Goal: Information Seeking & Learning: Learn about a topic

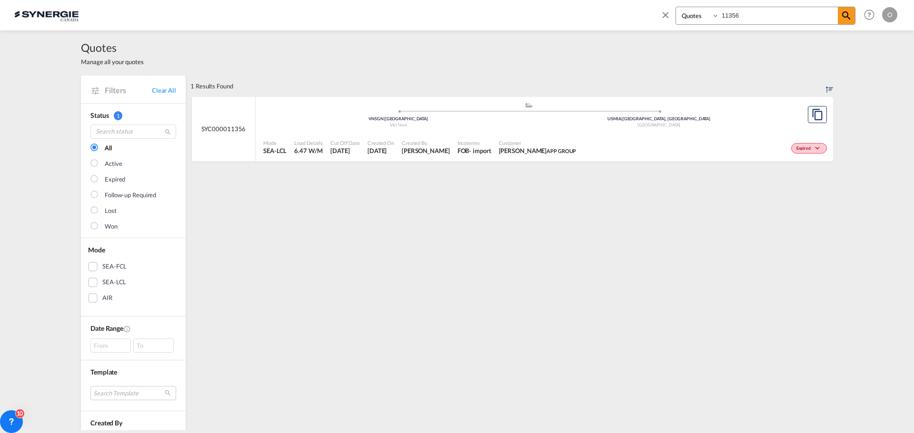
select select "Quotes"
drag, startPoint x: 738, startPoint y: 12, endPoint x: 699, endPoint y: 13, distance: 39.0
click at [699, 13] on div "Bookings Quotes Enquiries 11356" at bounding box center [765, 16] width 180 height 18
type input "13100"
click at [459, 152] on div "FOB" at bounding box center [463, 151] width 12 height 9
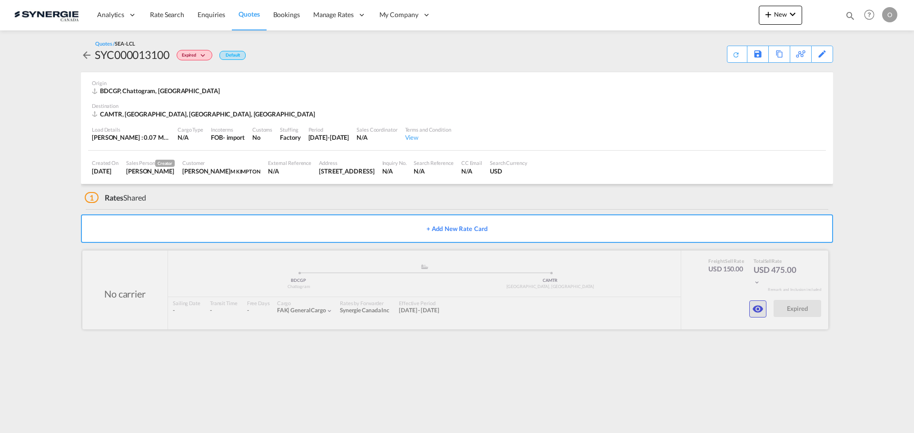
click at [758, 312] on md-icon "icon-eye" at bounding box center [757, 309] width 11 height 11
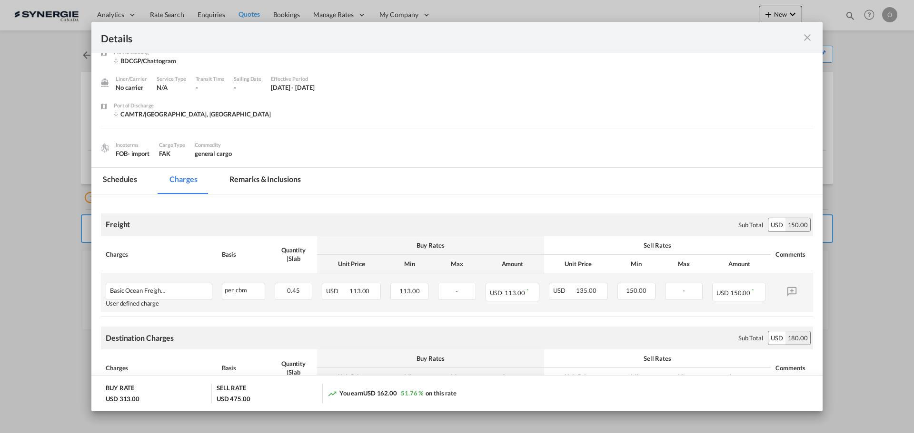
scroll to position [14, 0]
click at [276, 177] on md-tab-item "Remarks & Inclusions" at bounding box center [265, 182] width 94 height 26
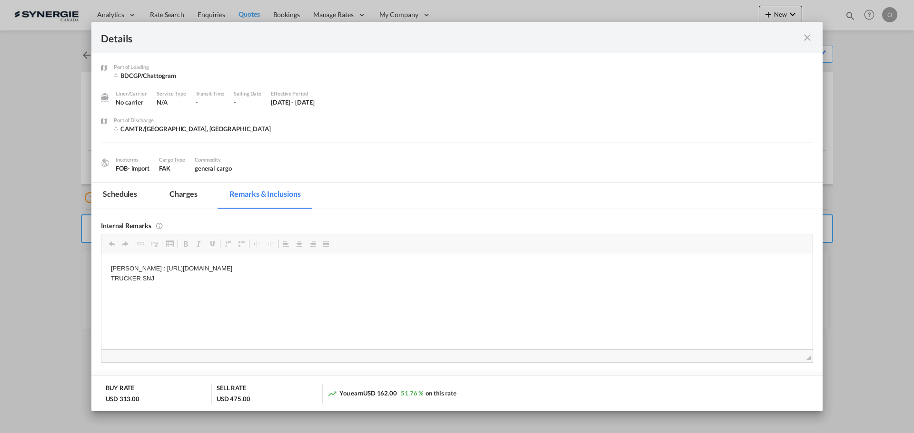
scroll to position [0, 0]
click at [180, 191] on md-tab-item "Charges" at bounding box center [183, 196] width 50 height 26
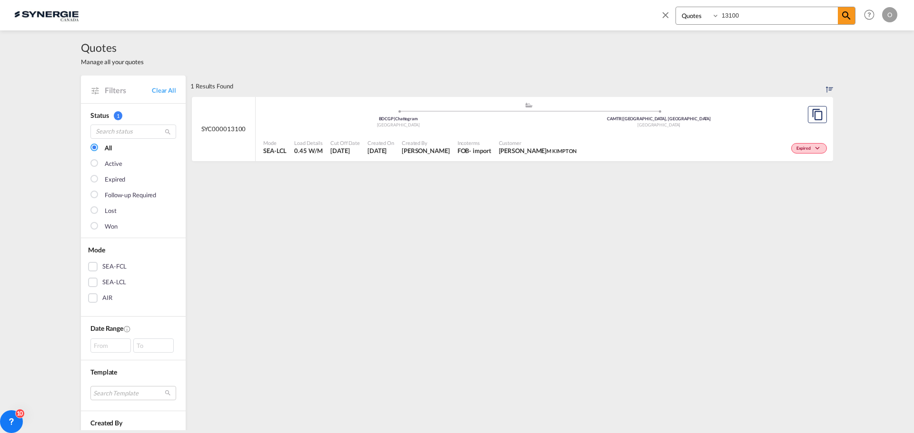
select select "Quotes"
drag, startPoint x: 751, startPoint y: 17, endPoint x: 710, endPoint y: 16, distance: 40.9
click at [710, 16] on div "Bookings Quotes Enquiries 13100" at bounding box center [765, 16] width 180 height 18
type input "12938"
click at [402, 151] on span "[PERSON_NAME]" at bounding box center [426, 151] width 48 height 9
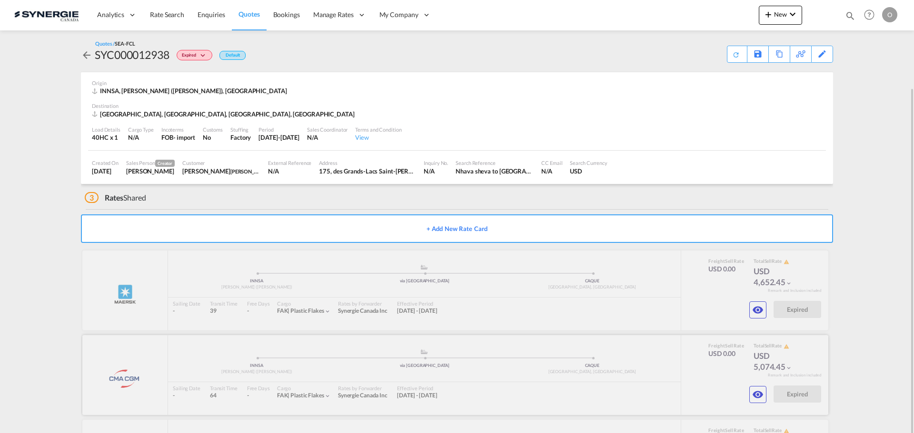
scroll to position [83, 0]
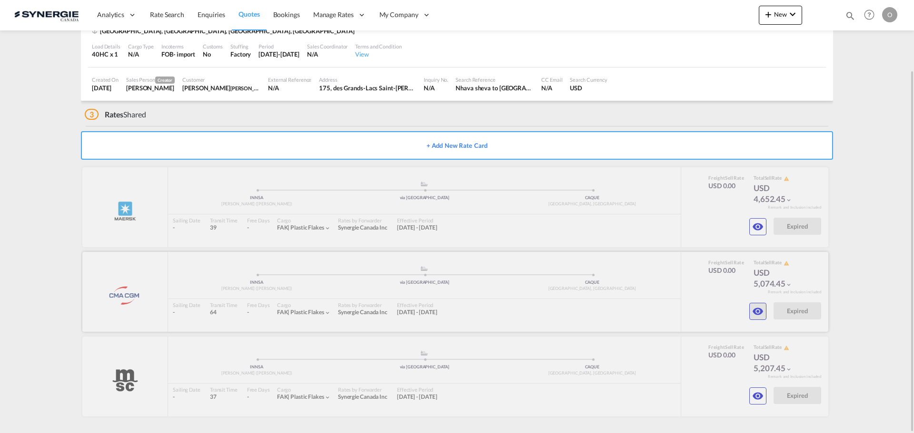
click at [758, 311] on md-icon "icon-eye" at bounding box center [757, 311] width 11 height 11
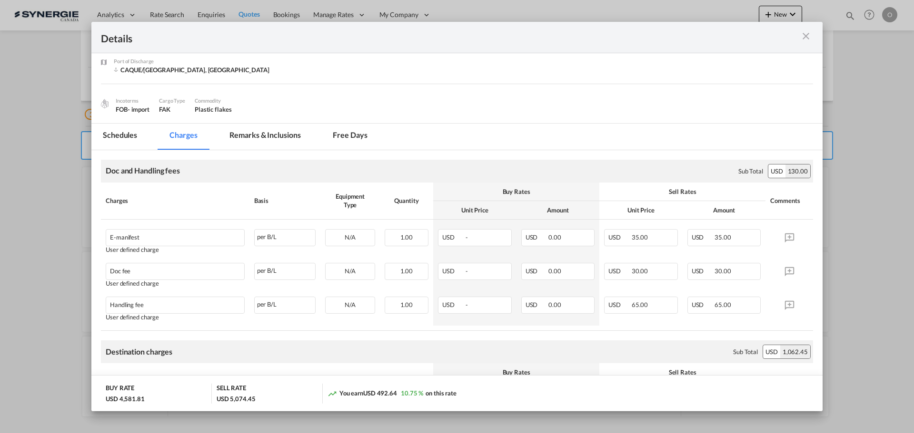
scroll to position [0, 0]
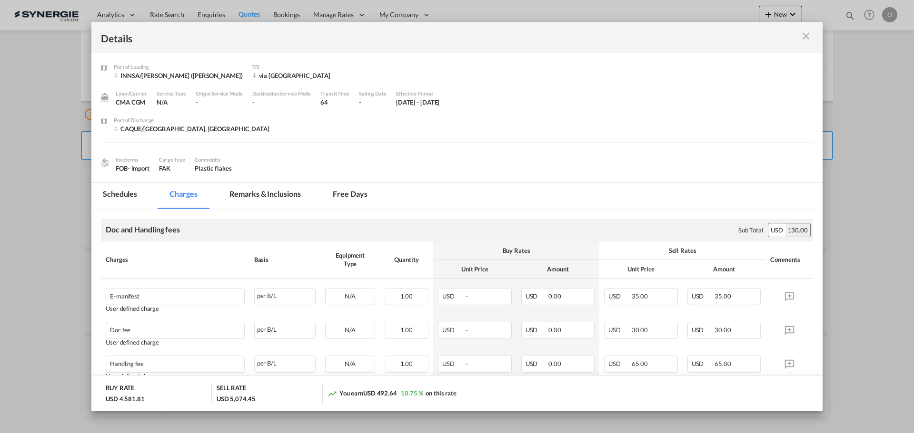
click at [266, 197] on md-tab-item "Remarks & Inclusions" at bounding box center [265, 196] width 94 height 26
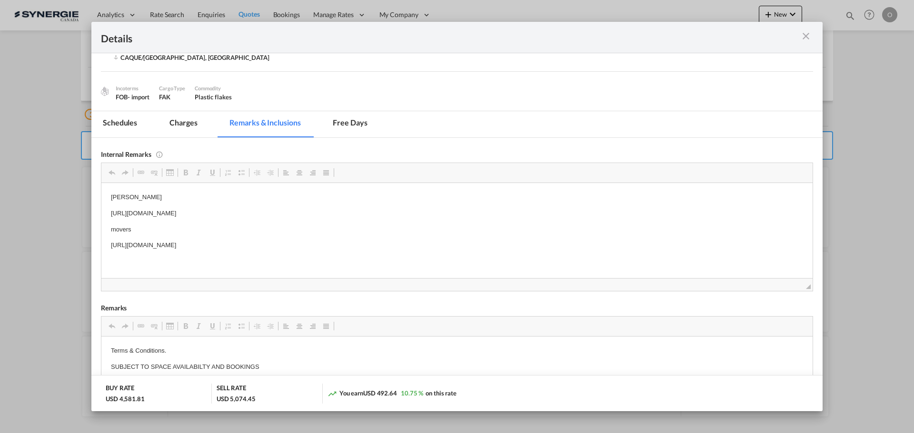
scroll to position [95, 0]
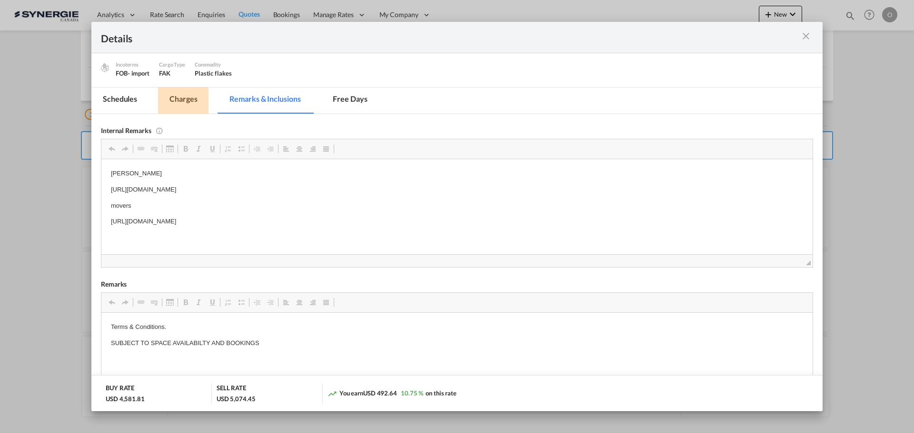
click at [191, 99] on md-tab-item "Charges" at bounding box center [183, 101] width 50 height 26
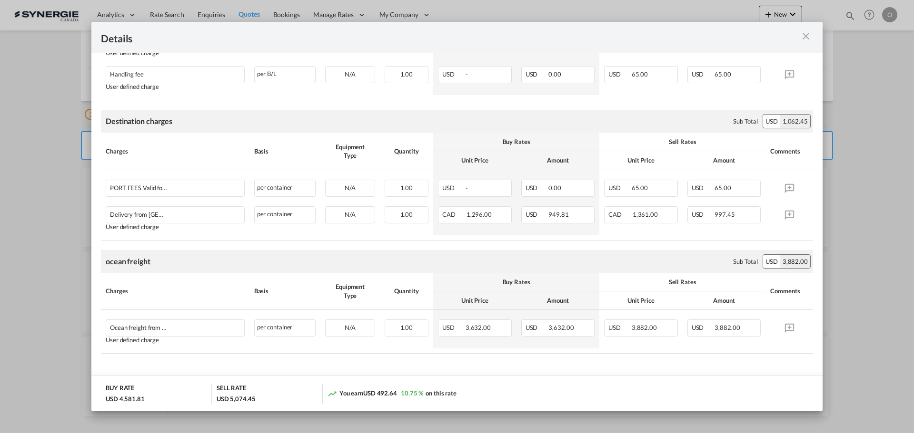
scroll to position [297, 0]
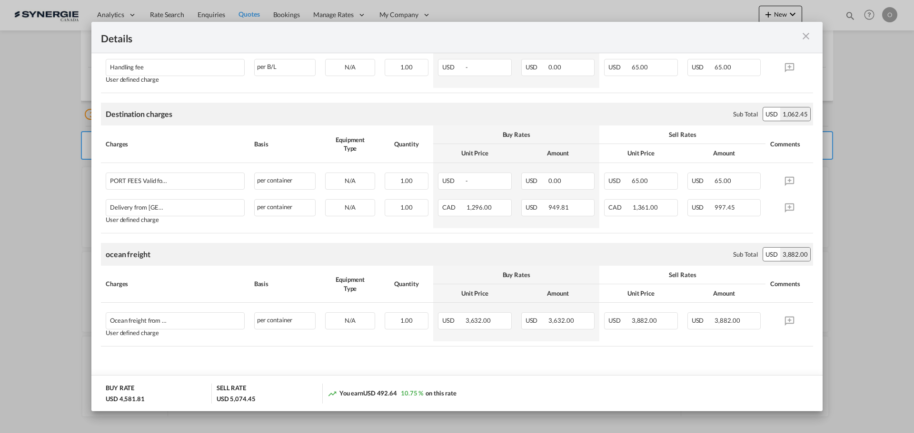
click at [806, 37] on md-icon "icon-close m-3 fg-AAA8AD cursor" at bounding box center [805, 35] width 11 height 11
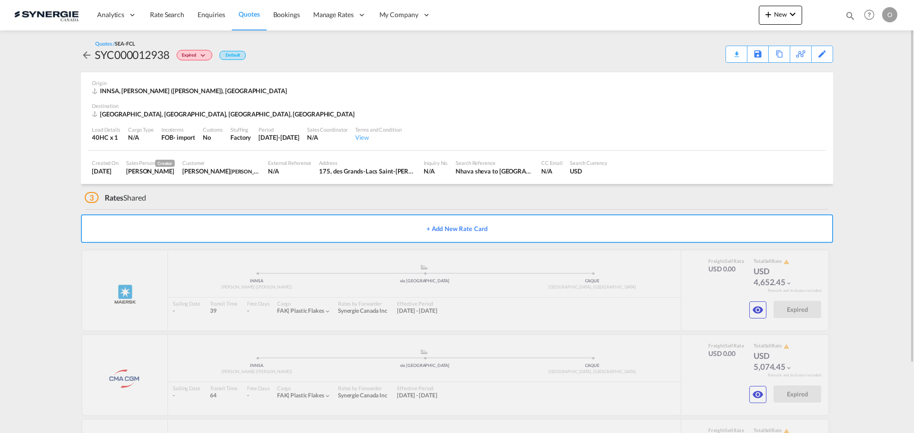
scroll to position [83, 0]
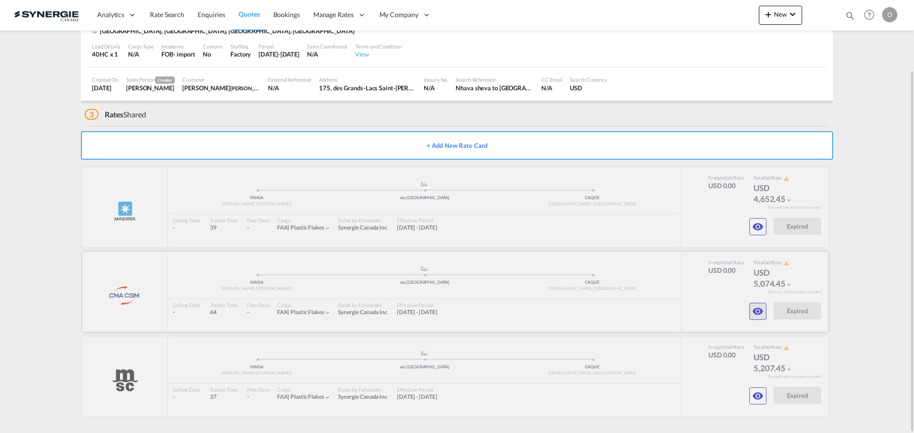
click at [759, 314] on md-icon "icon-eye" at bounding box center [757, 311] width 11 height 11
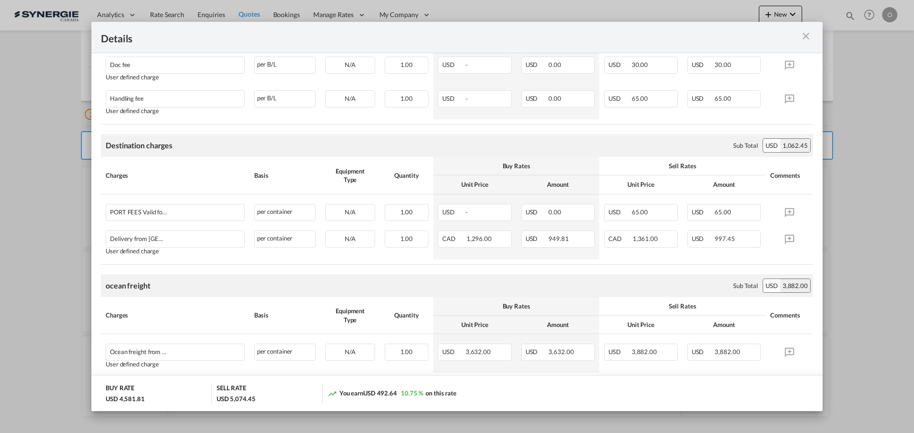
scroll to position [297, 0]
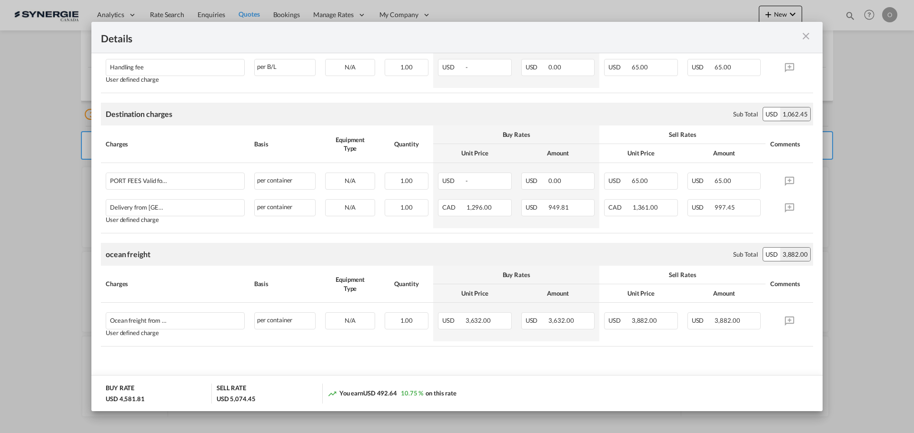
click at [803, 36] on md-icon "icon-close m-3 fg-AAA8AD cursor" at bounding box center [805, 35] width 11 height 11
